Goal: Information Seeking & Learning: Learn about a topic

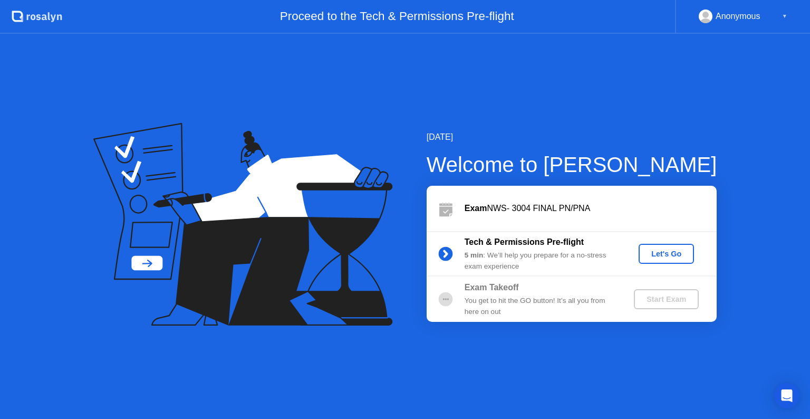
click at [656, 258] on div "Let's Go" at bounding box center [666, 253] width 47 height 8
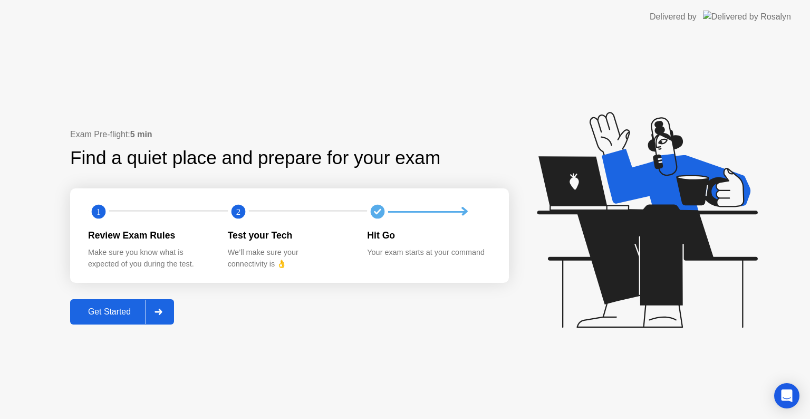
click at [167, 311] on div at bounding box center [158, 312] width 25 height 24
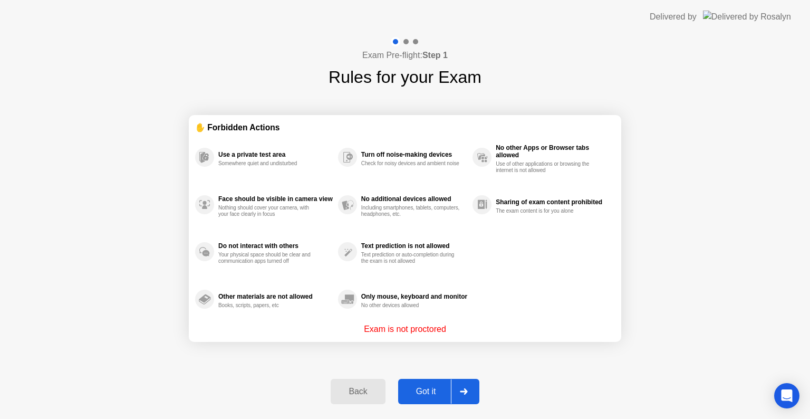
click at [460, 389] on icon at bounding box center [464, 391] width 8 height 6
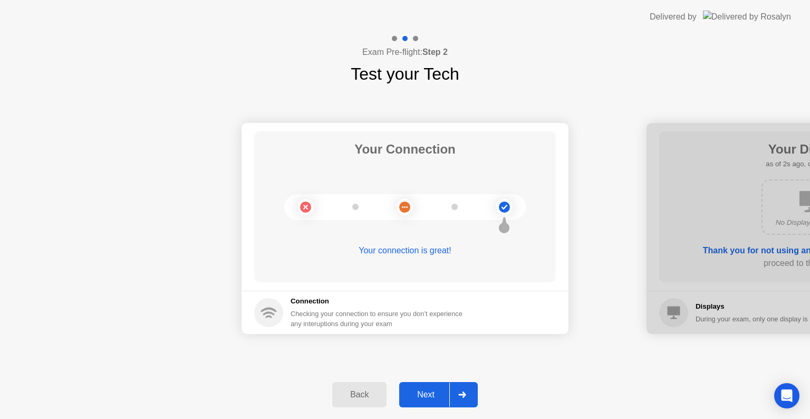
click at [460, 389] on div at bounding box center [461, 394] width 25 height 24
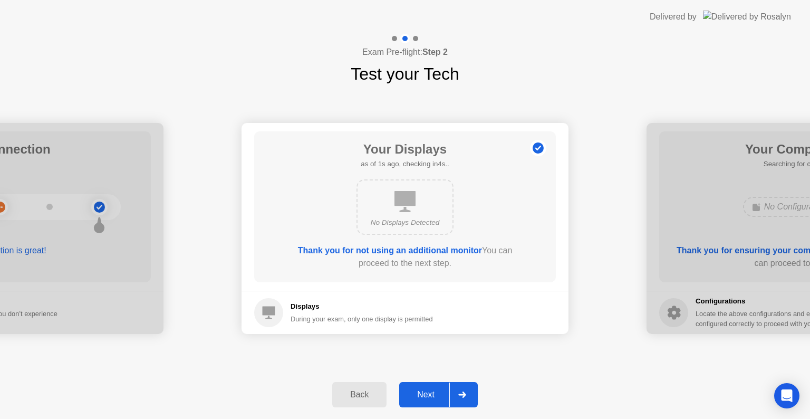
click at [460, 389] on div at bounding box center [461, 394] width 25 height 24
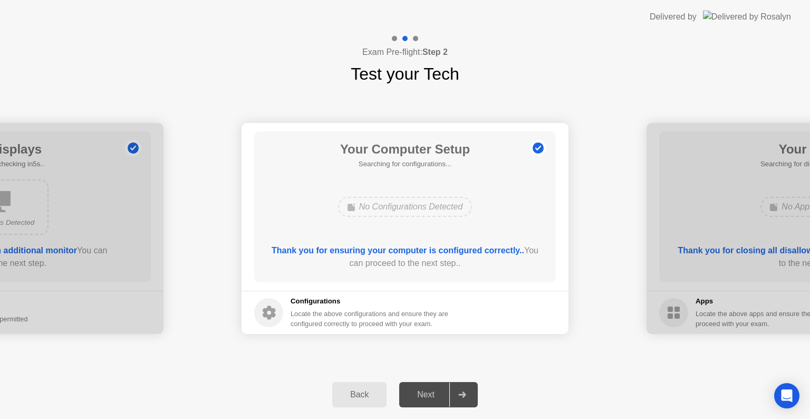
click at [460, 389] on div at bounding box center [461, 394] width 25 height 24
click at [461, 393] on icon at bounding box center [461, 394] width 7 height 6
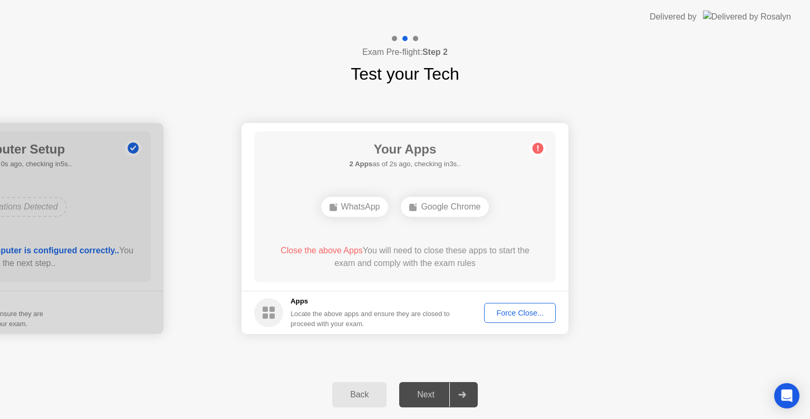
click at [524, 310] on div "Force Close..." at bounding box center [520, 313] width 64 height 8
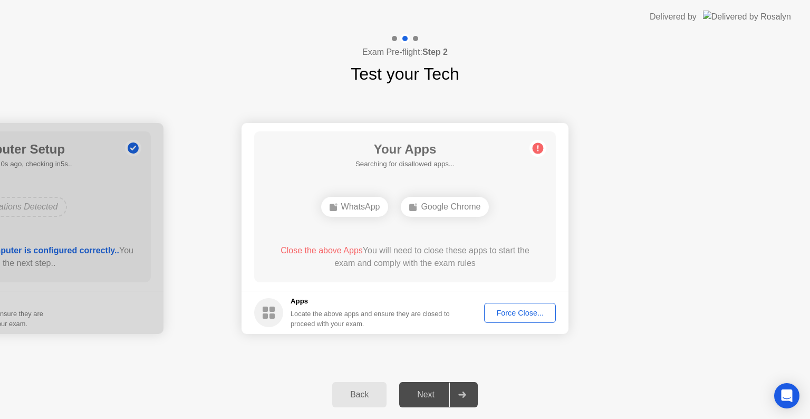
click at [511, 310] on div "Force Close..." at bounding box center [520, 313] width 64 height 8
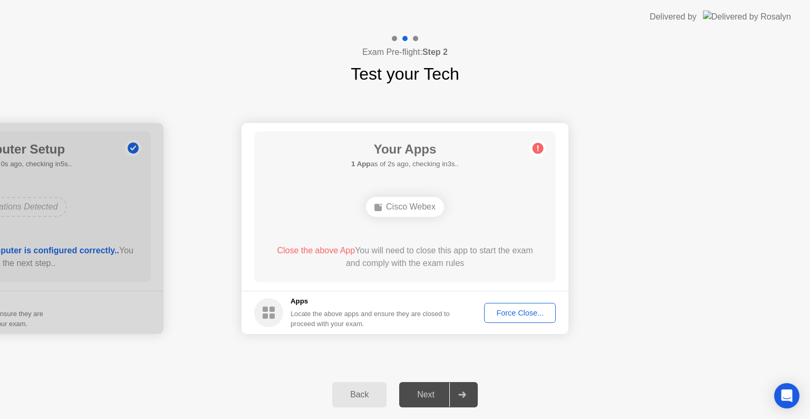
click at [501, 310] on div "Force Close..." at bounding box center [520, 313] width 64 height 8
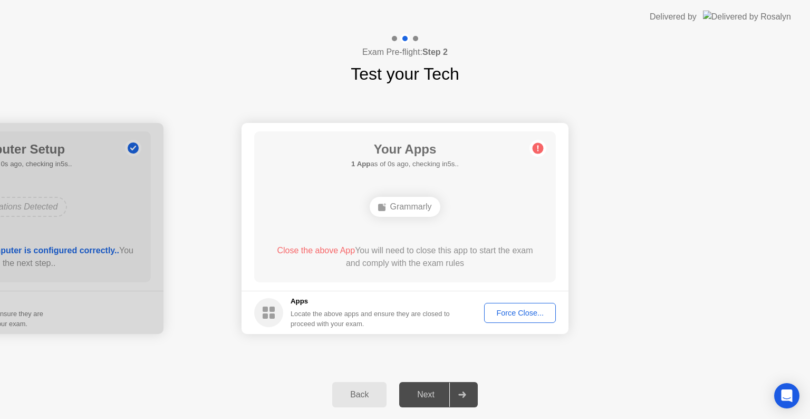
click at [515, 315] on div "Force Close..." at bounding box center [520, 313] width 64 height 8
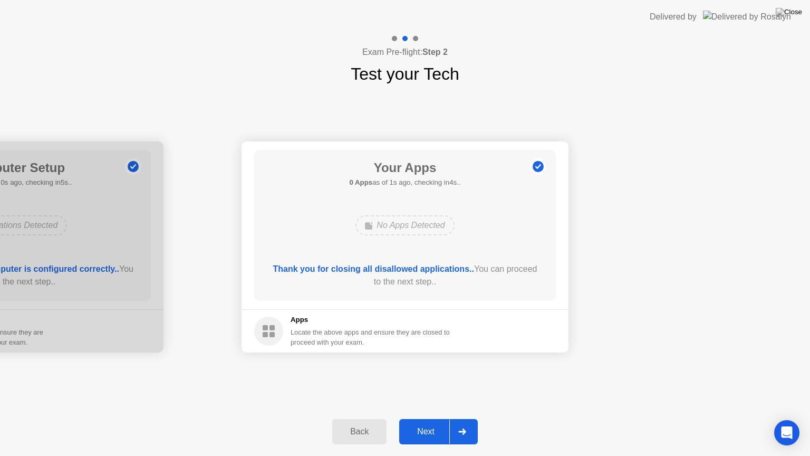
click at [464, 418] on icon at bounding box center [462, 431] width 8 height 6
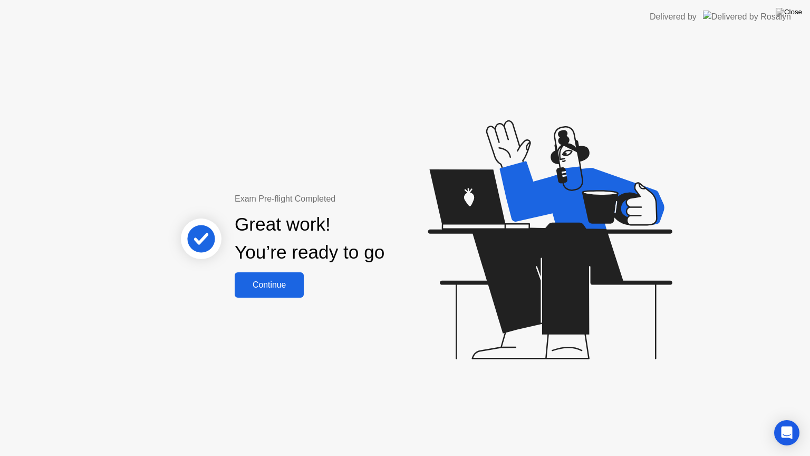
click at [283, 275] on button "Continue" at bounding box center [269, 284] width 69 height 25
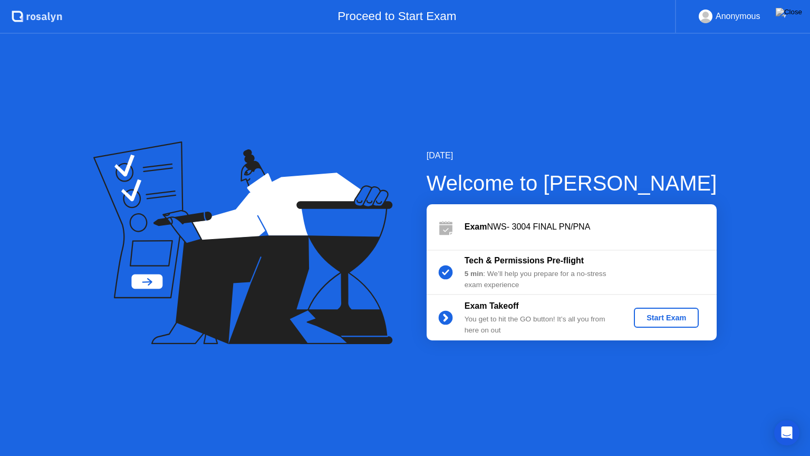
click at [667, 317] on div "Start Exam" at bounding box center [666, 317] width 56 height 8
